Goal: Check status: Check status

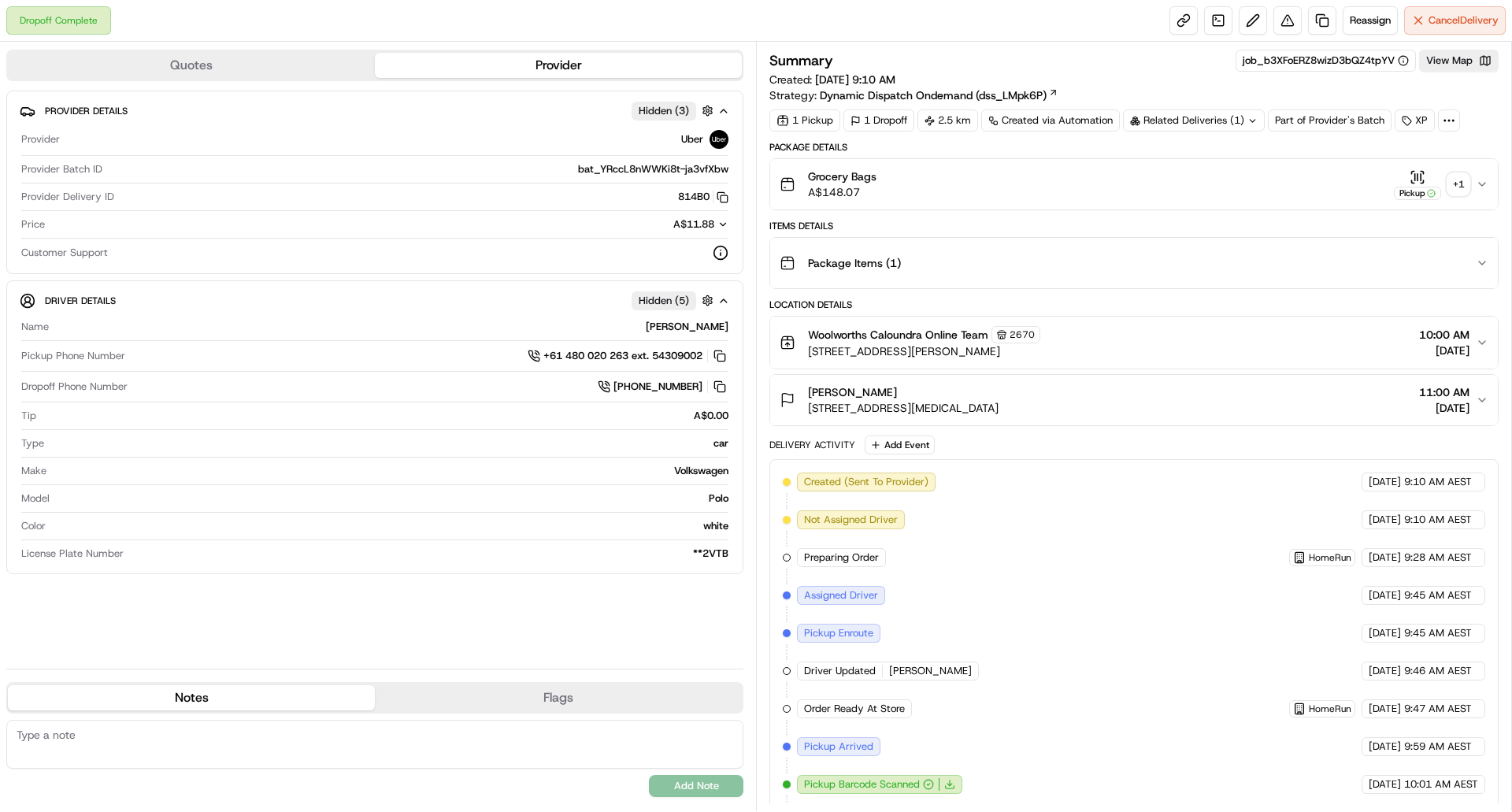
click at [1466, 183] on div "+ 1" at bounding box center [1458, 183] width 22 height 22
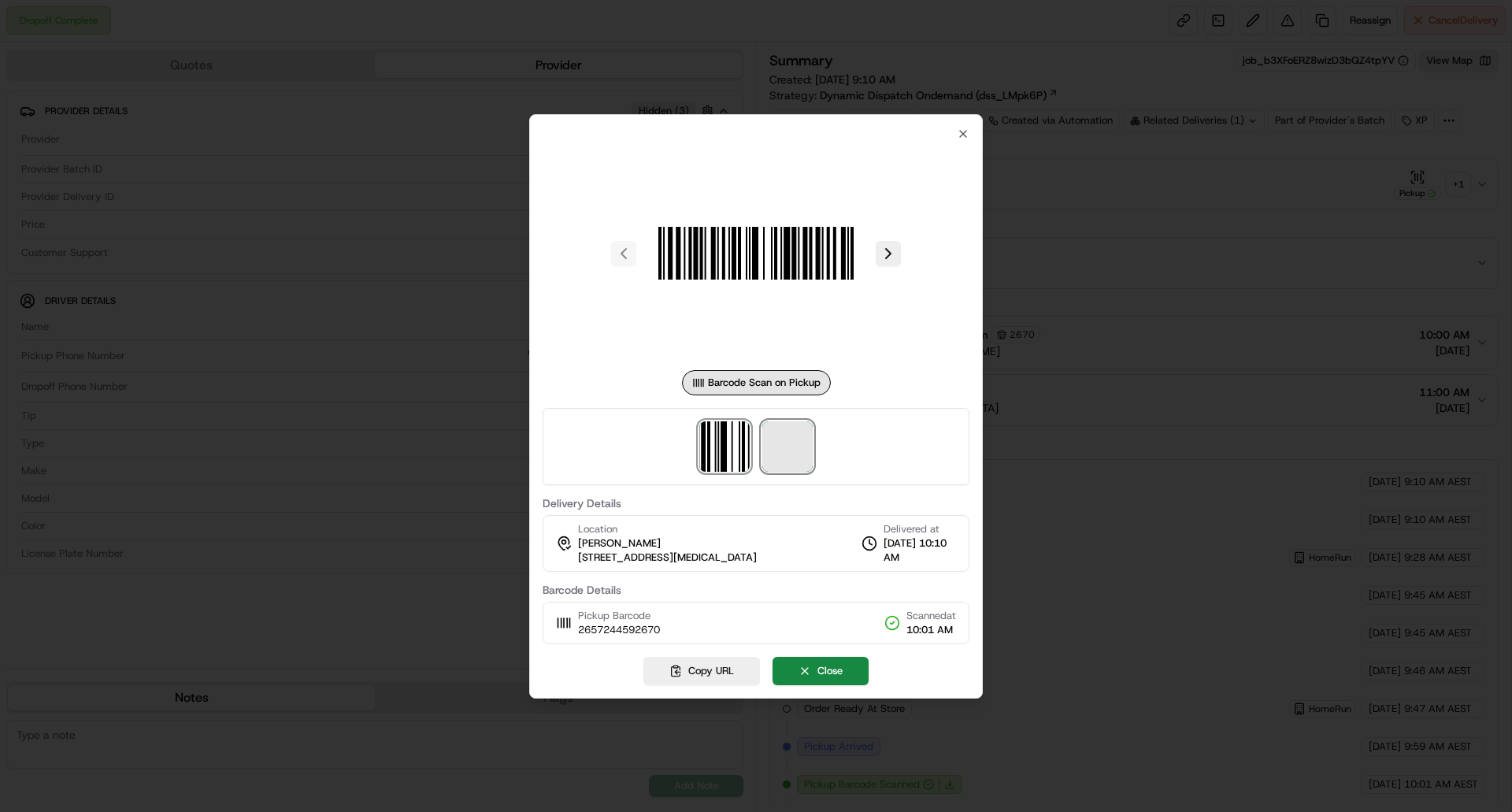
click at [809, 444] on span at bounding box center [787, 446] width 50 height 50
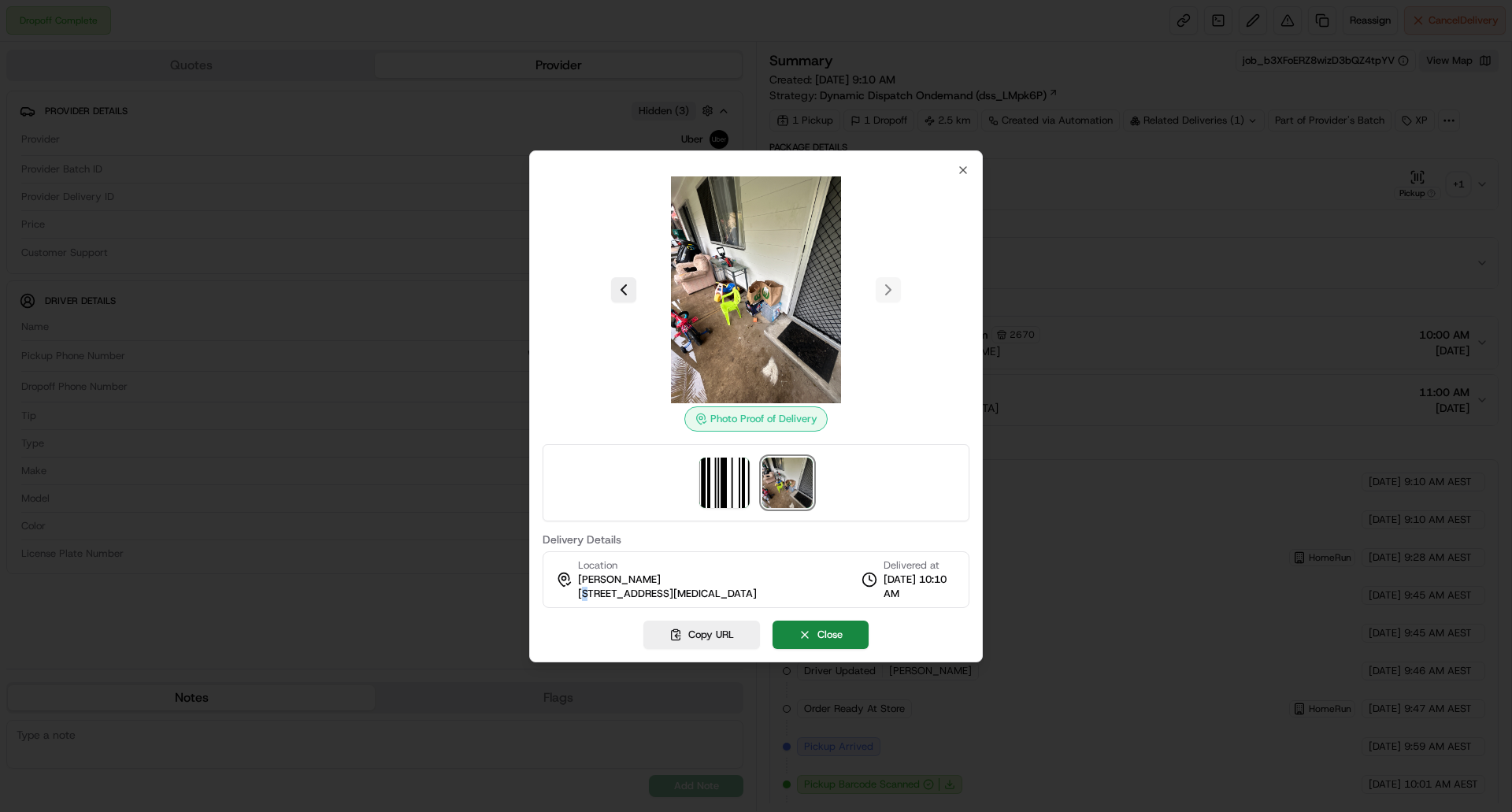
click at [587, 593] on span "[STREET_ADDRESS][MEDICAL_DATA]" at bounding box center [667, 594] width 179 height 14
drag, startPoint x: 574, startPoint y: 596, endPoint x: 779, endPoint y: 590, distance: 205.1
click at [779, 590] on div "Location Chloe Marshall 9 Thrush St, Caloundra, QLD 4551, AU Delivered at 21/08…" at bounding box center [756, 579] width 427 height 57
copy span "[STREET_ADDRESS][MEDICAL_DATA]"
click at [959, 169] on icon "button" at bounding box center [963, 170] width 13 height 13
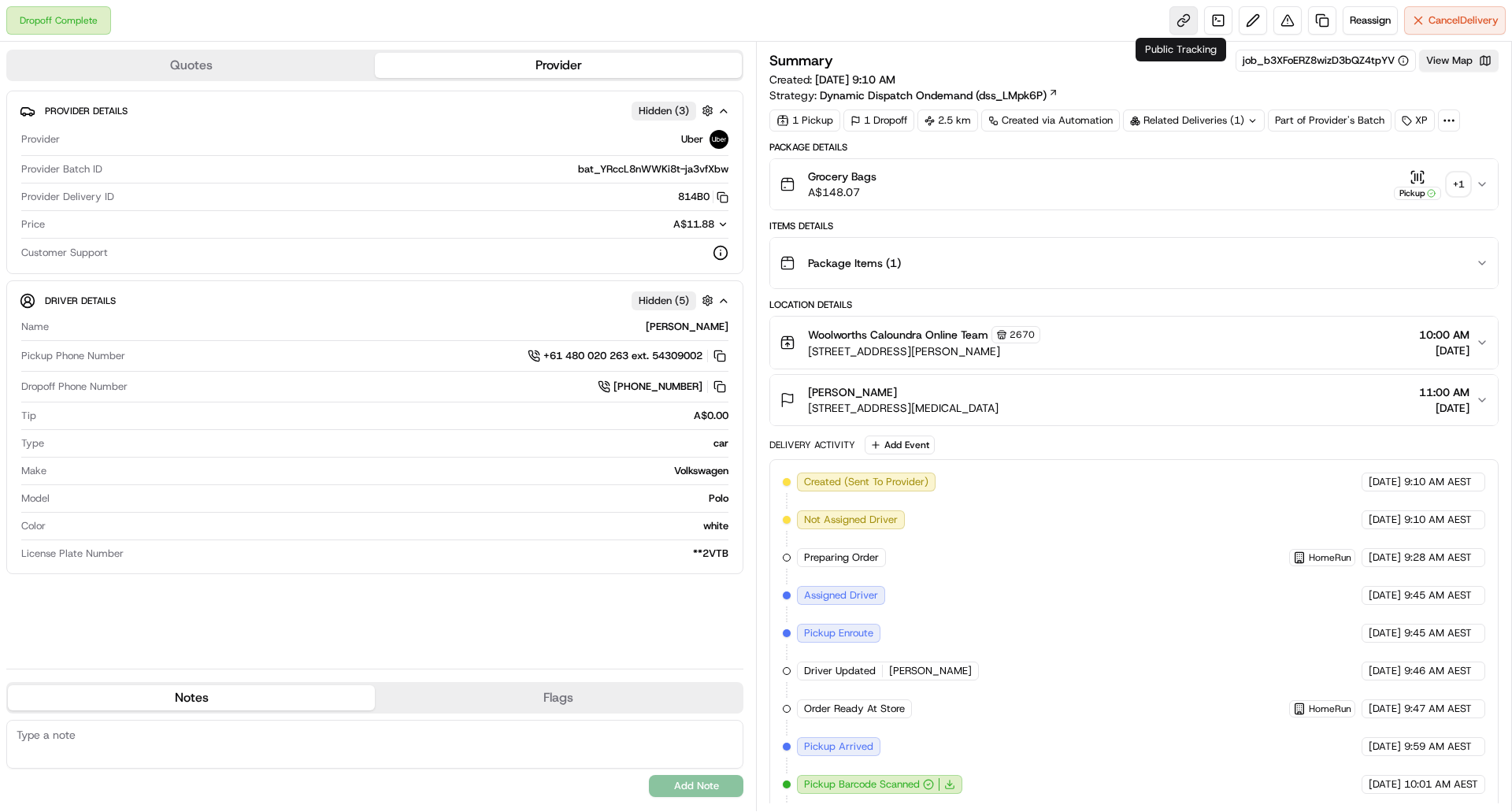
click at [1179, 29] on link at bounding box center [1183, 20] width 28 height 28
click at [1456, 183] on div "+ 1" at bounding box center [1458, 183] width 22 height 22
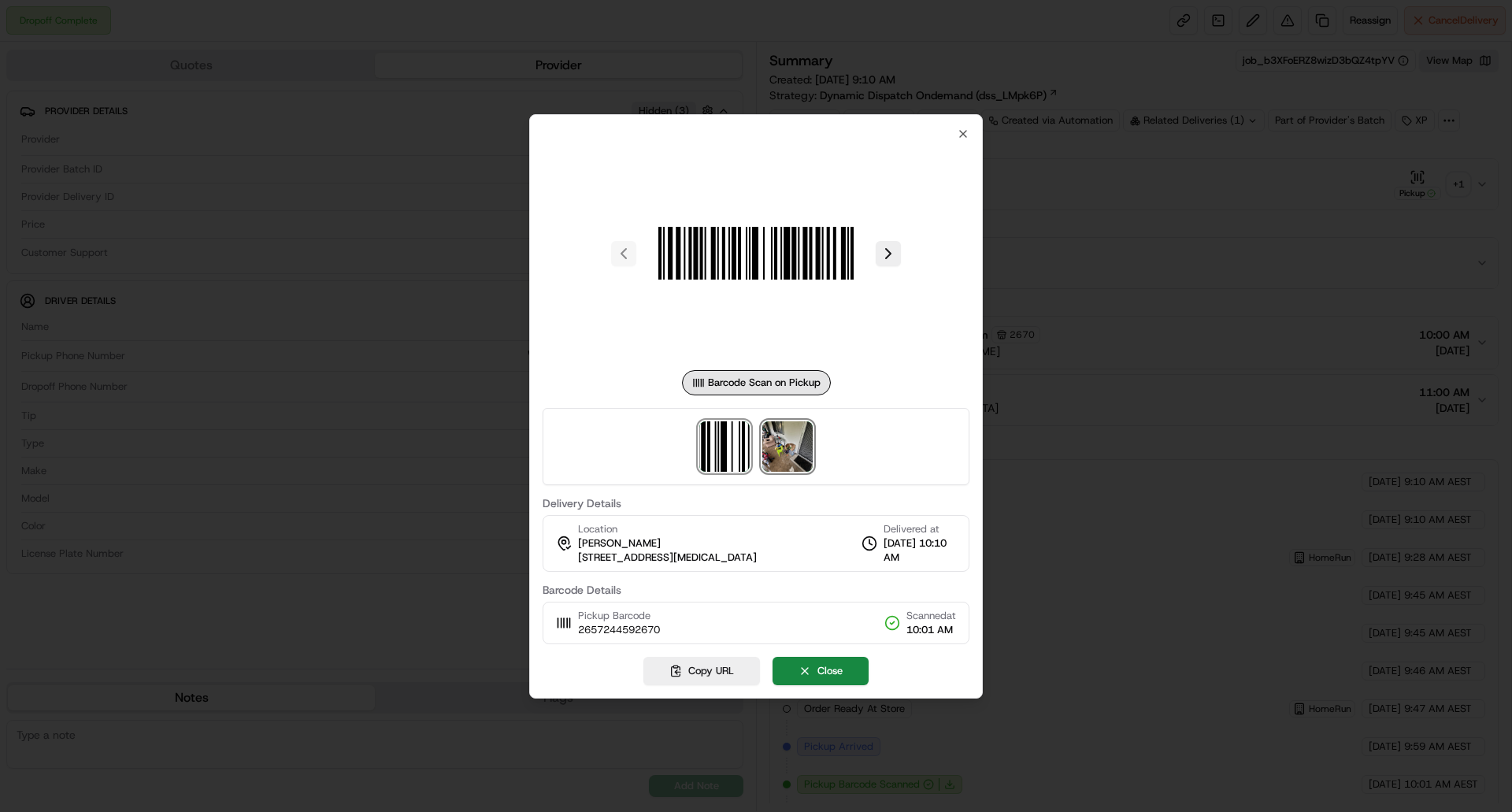
click at [797, 435] on img at bounding box center [787, 446] width 50 height 50
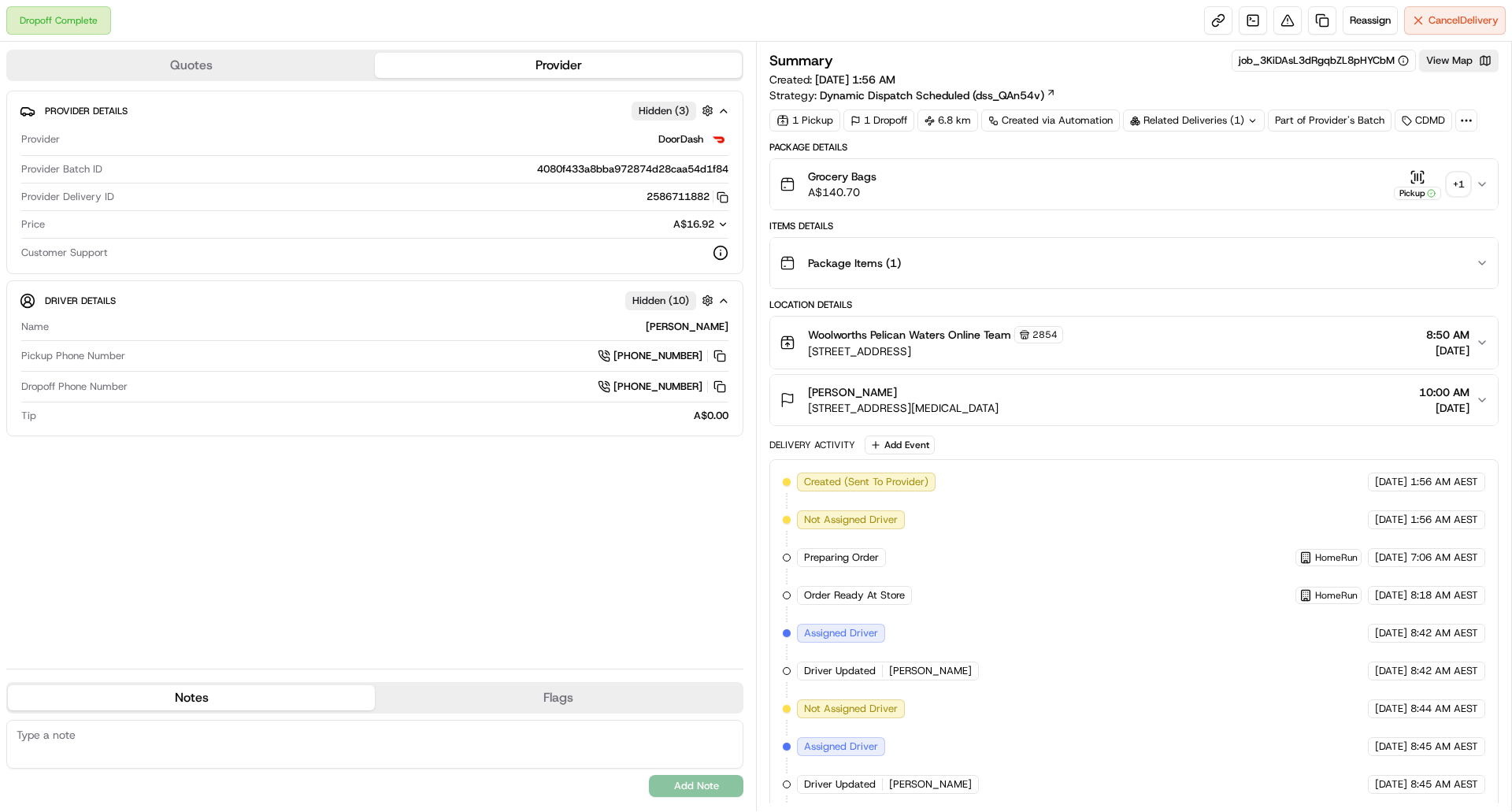
click at [1453, 184] on div "+ 1" at bounding box center [1458, 183] width 22 height 22
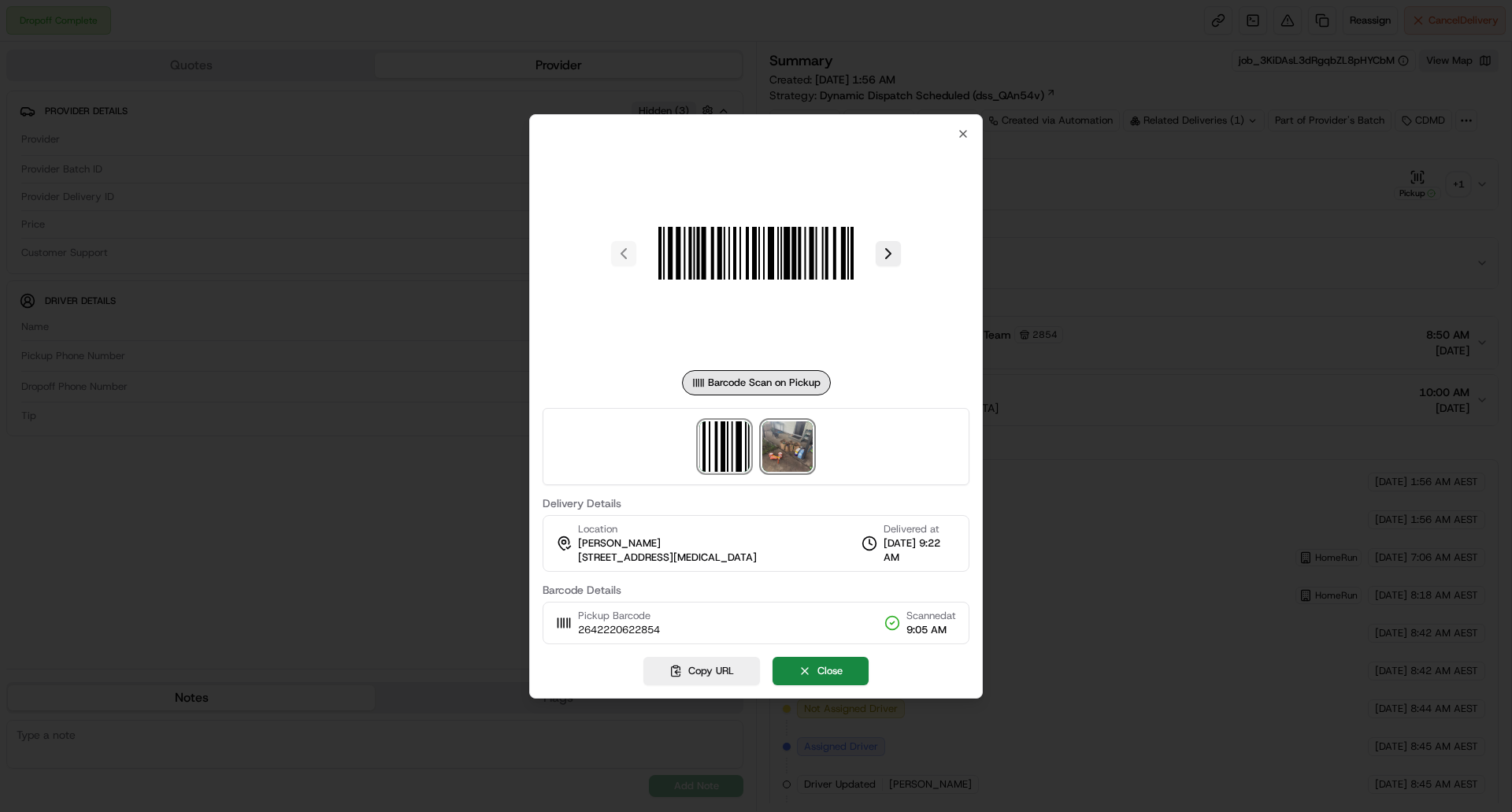
click at [799, 449] on img at bounding box center [787, 446] width 50 height 50
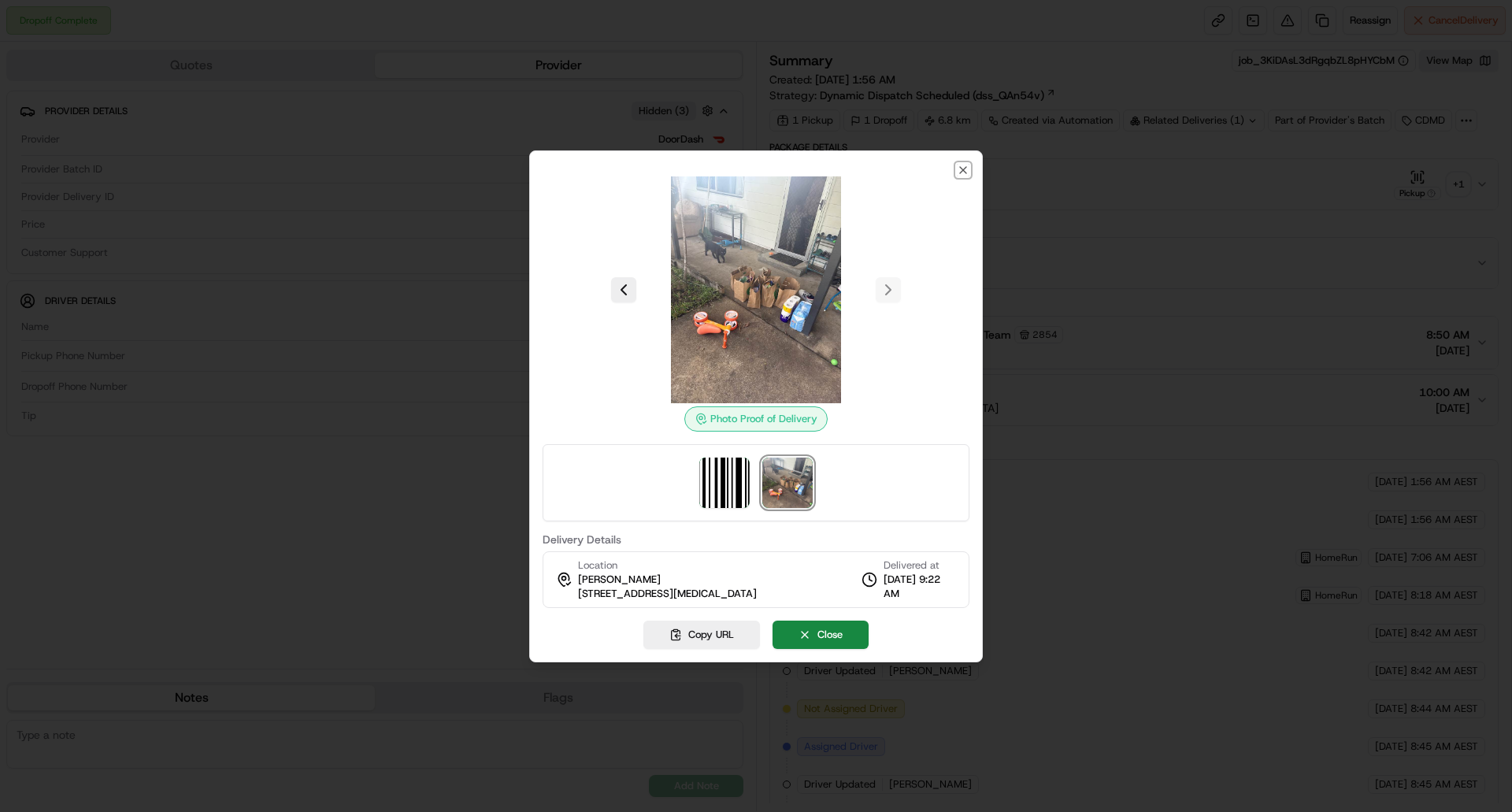
drag, startPoint x: 959, startPoint y: 166, endPoint x: 978, endPoint y: 151, distance: 24.2
click at [962, 166] on icon "button" at bounding box center [963, 170] width 13 height 13
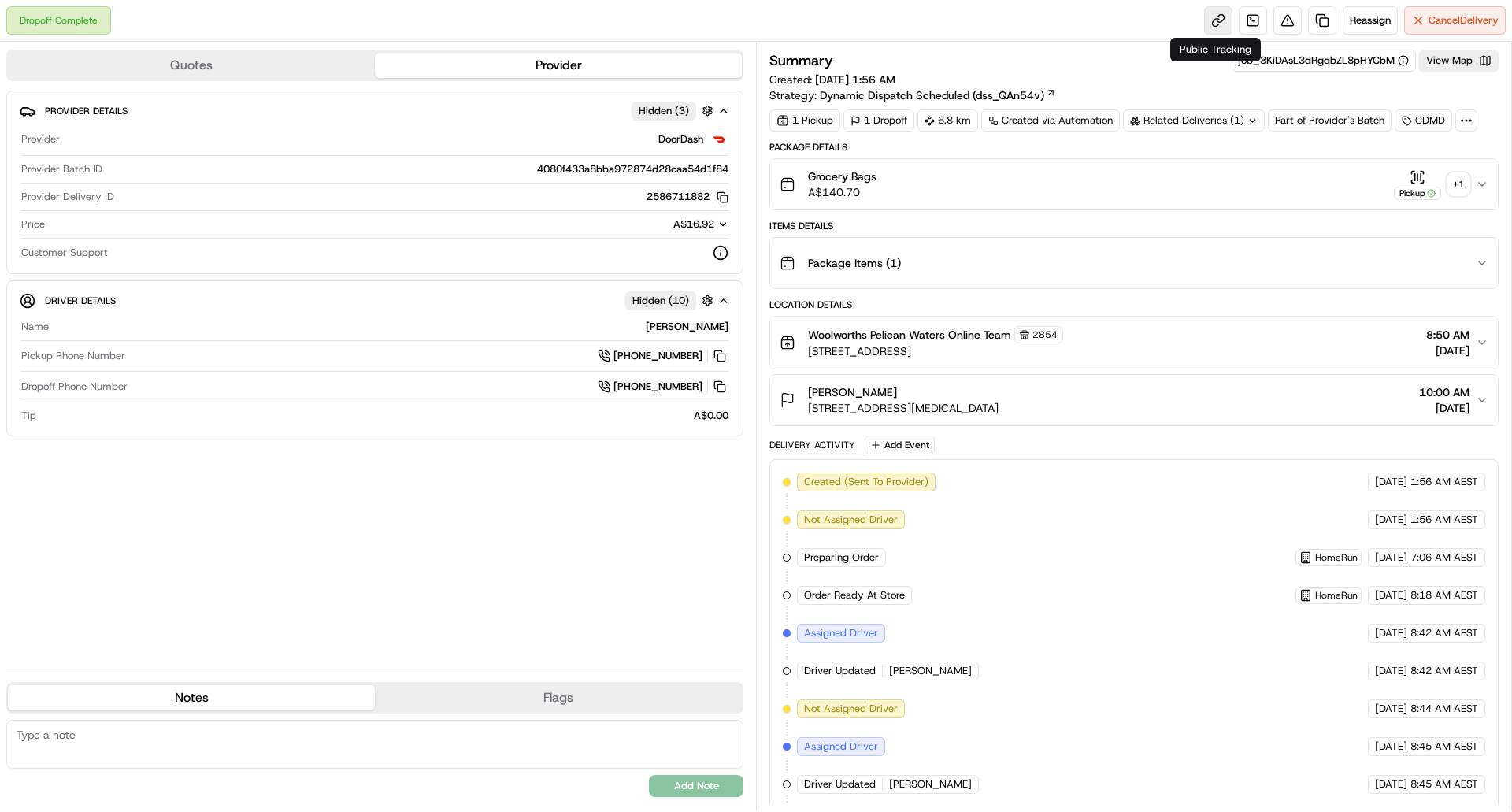
click at [1204, 27] on link at bounding box center [1218, 20] width 28 height 28
click at [1461, 177] on div "+ 1" at bounding box center [1458, 183] width 22 height 22
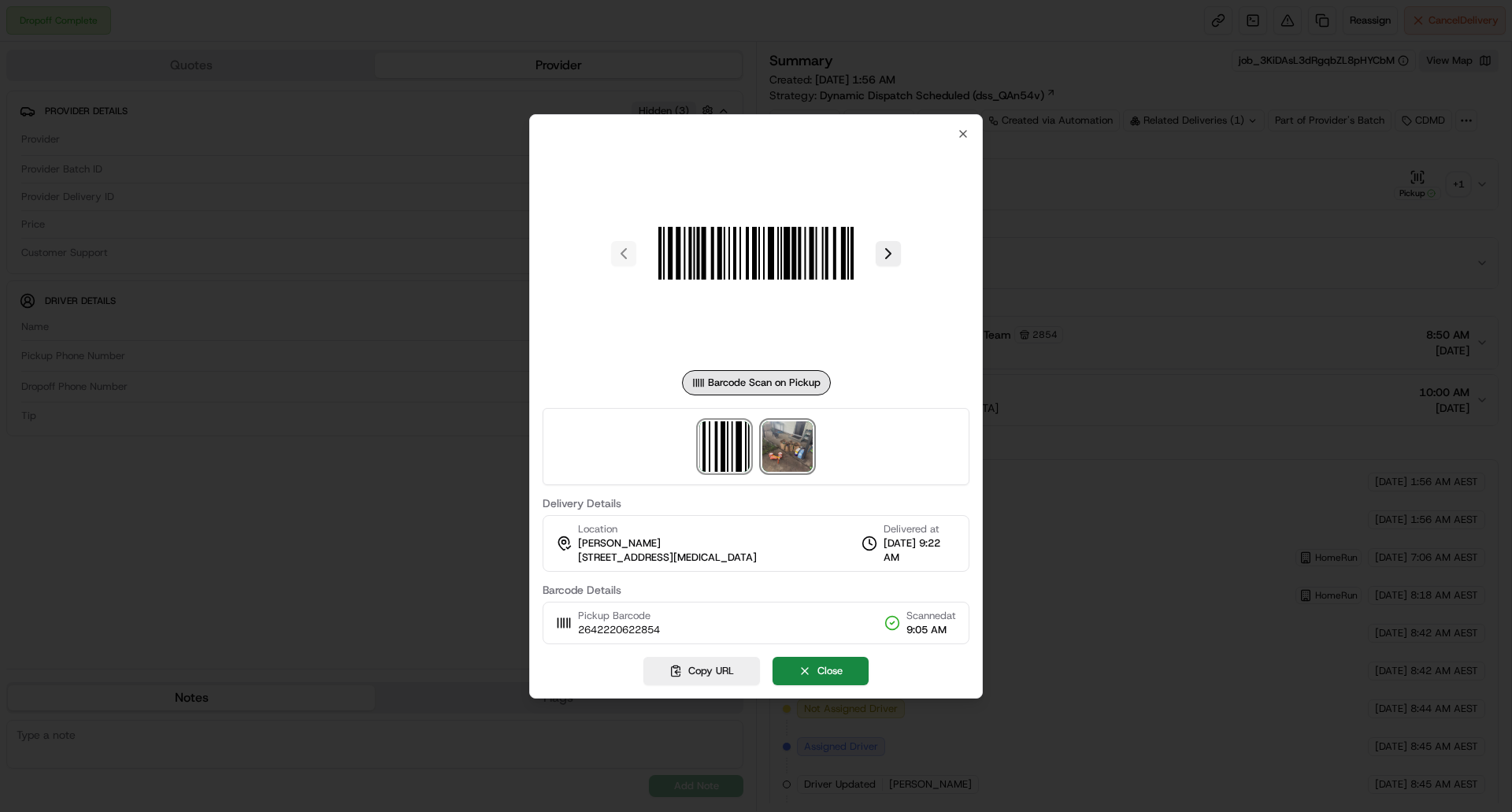
click at [797, 437] on img at bounding box center [787, 446] width 50 height 50
